Goal: Find specific page/section: Find specific page/section

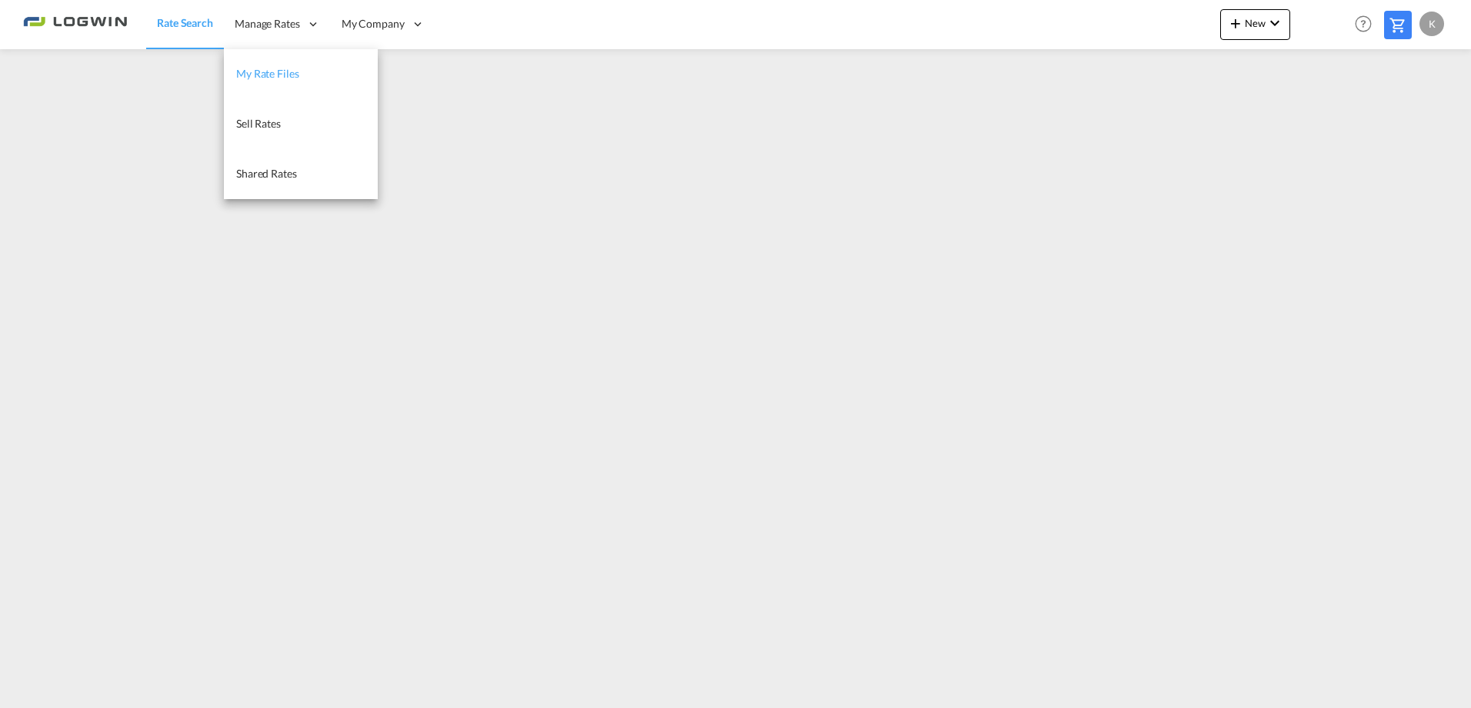
click at [280, 72] on span "My Rate Files" at bounding box center [267, 73] width 63 height 13
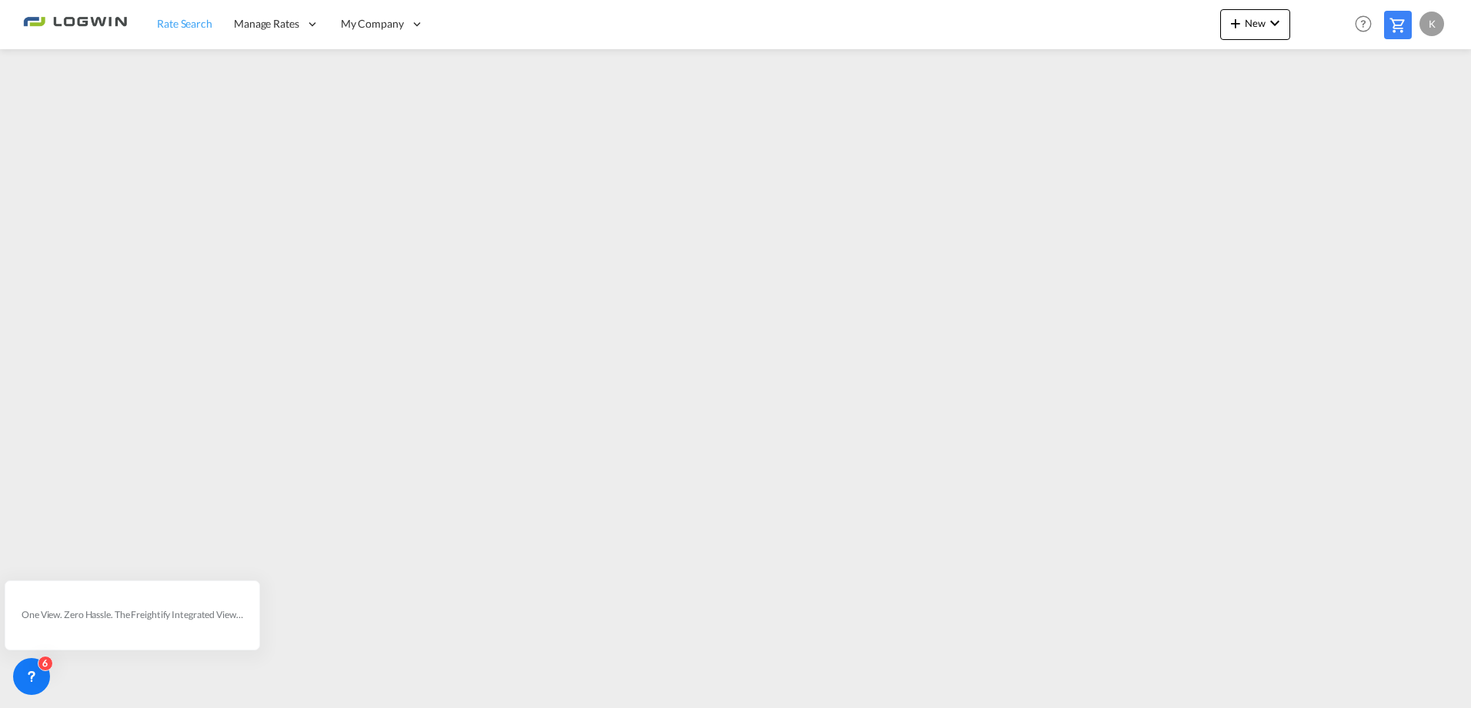
click at [188, 28] on span "Rate Search" at bounding box center [184, 23] width 55 height 13
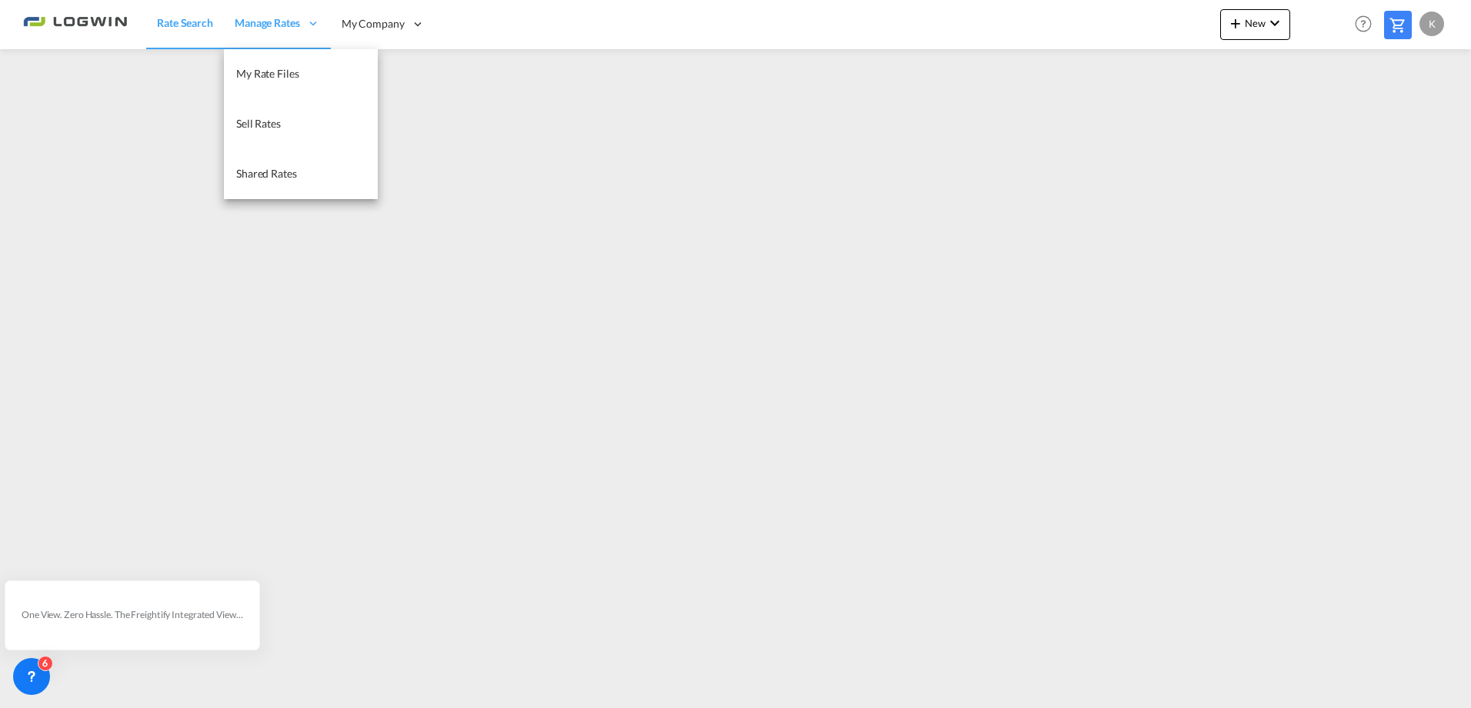
click at [274, 28] on span "Manage Rates" at bounding box center [267, 22] width 65 height 15
